Goal: Task Accomplishment & Management: Manage account settings

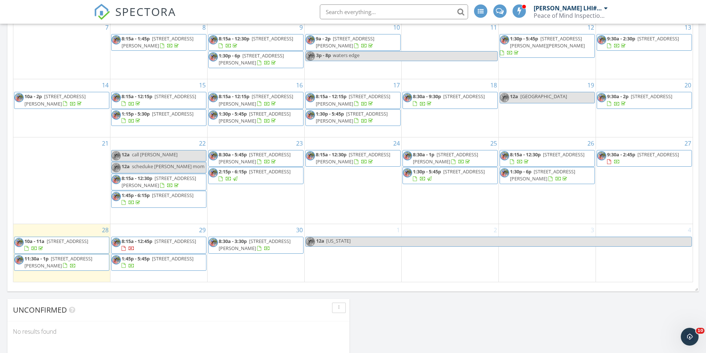
scroll to position [408, 0]
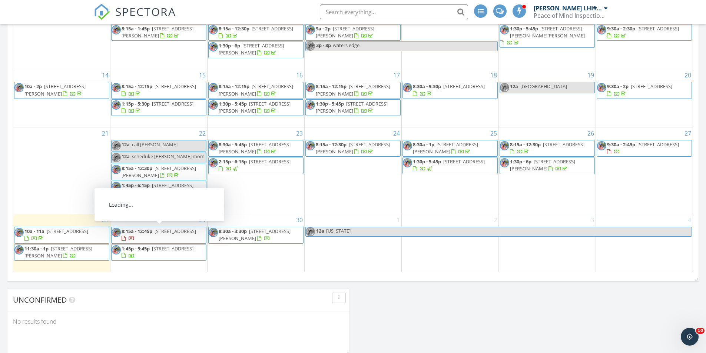
click at [148, 235] on span "8:15a - 12:45p 2060 Fairwoods Dr, Shreveport 71106" at bounding box center [159, 235] width 95 height 14
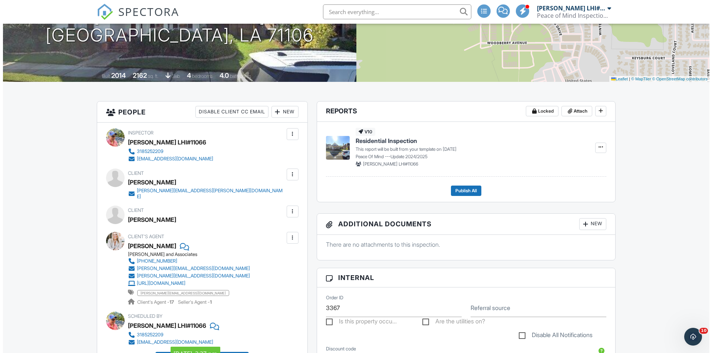
scroll to position [22, 0]
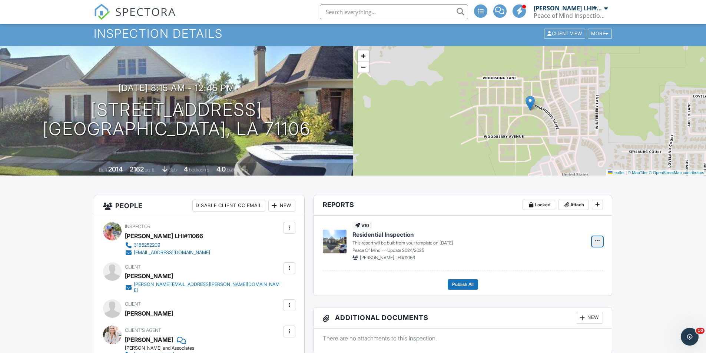
click at [601, 243] on span at bounding box center [597, 240] width 7 height 7
click at [561, 264] on input "Build Now" at bounding box center [561, 261] width 76 height 17
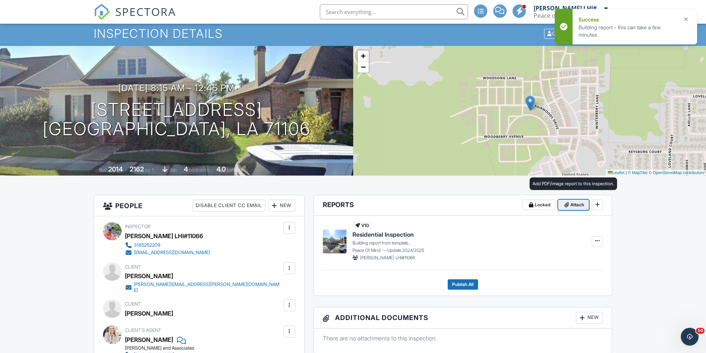
click at [578, 204] on span "Attach" at bounding box center [578, 204] width 14 height 7
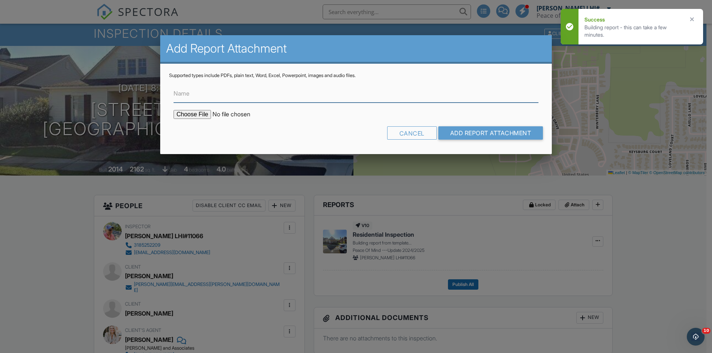
click at [311, 98] on input "Name" at bounding box center [356, 94] width 365 height 18
click at [204, 114] on input "file" at bounding box center [237, 114] width 126 height 9
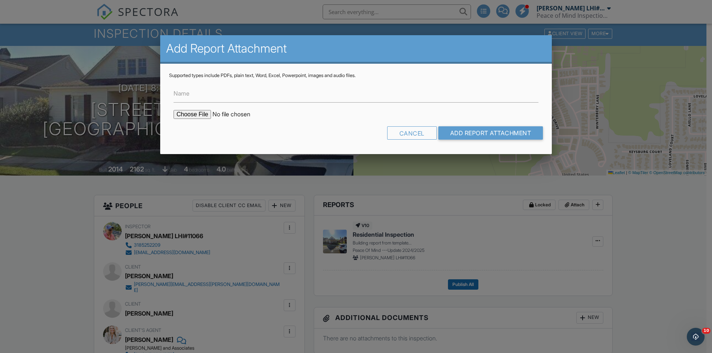
drag, startPoint x: 655, startPoint y: 200, endPoint x: 650, endPoint y: 201, distance: 4.9
click at [655, 199] on div at bounding box center [356, 184] width 712 height 442
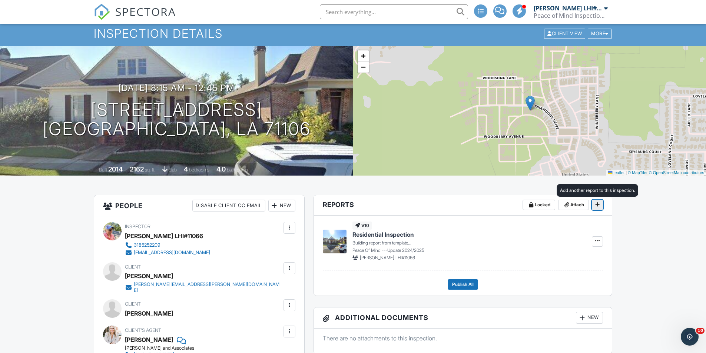
click at [601, 201] on span at bounding box center [597, 204] width 7 height 7
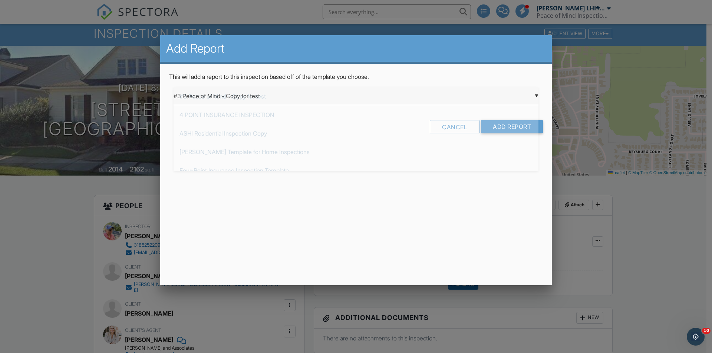
click at [418, 103] on div "▼ #3 Peace of Mind - Copy for test #3 Peace of Mind - Copy for test 4 POINT INS…" at bounding box center [356, 96] width 365 height 18
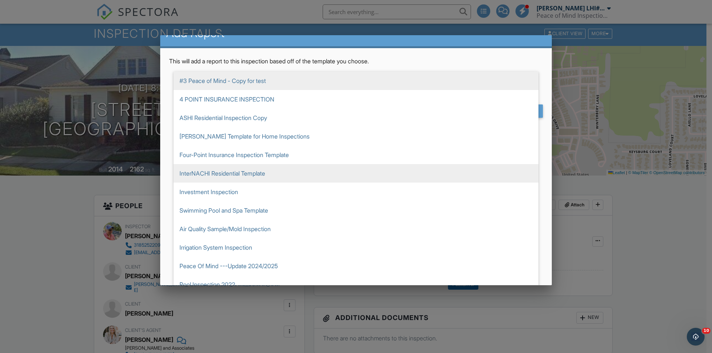
scroll to position [24, 0]
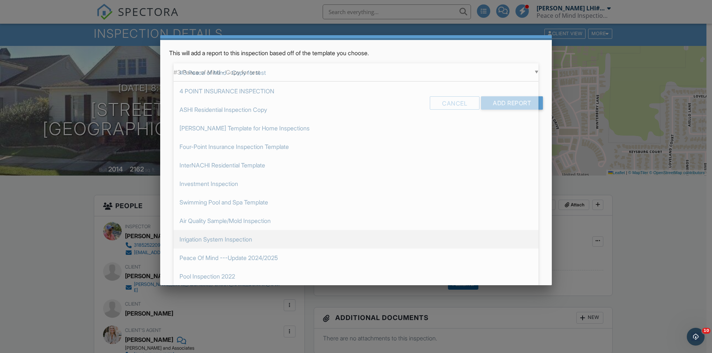
click at [326, 244] on span "Irrigation System Inspection" at bounding box center [356, 239] width 365 height 19
type input "Irrigation System Inspection"
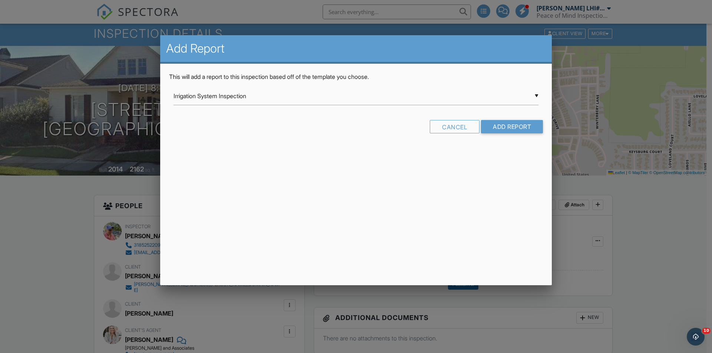
scroll to position [0, 0]
click at [511, 121] on input "Add Report" at bounding box center [512, 126] width 62 height 13
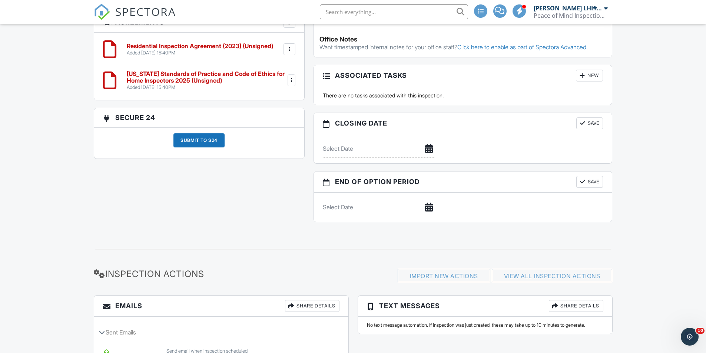
scroll to position [531, 0]
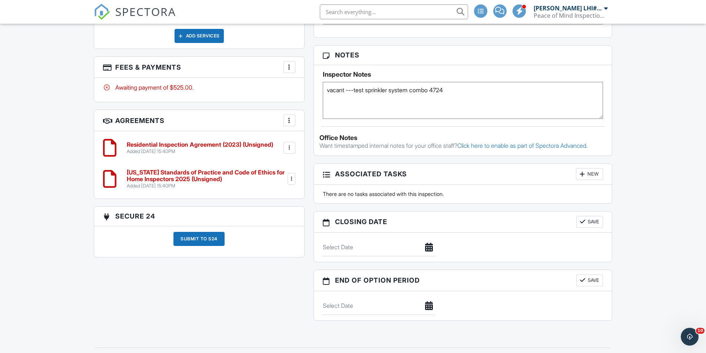
click at [552, 15] on div "Peace of Mind Inspection Service, LLC" at bounding box center [571, 15] width 74 height 7
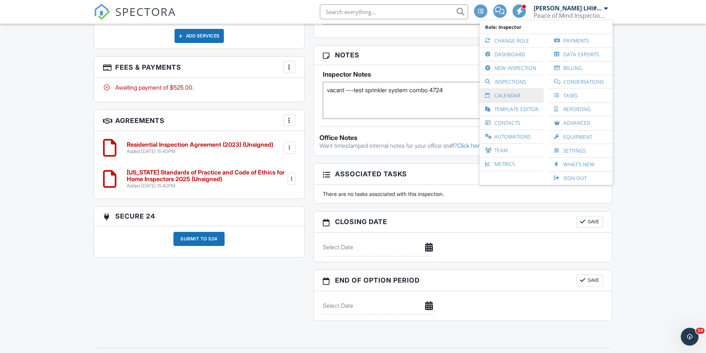
click at [506, 92] on link "Calendar" at bounding box center [512, 95] width 57 height 13
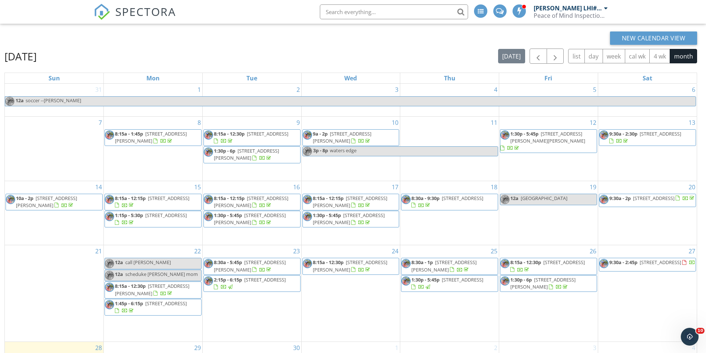
scroll to position [99, 0]
